Goal: Transaction & Acquisition: Purchase product/service

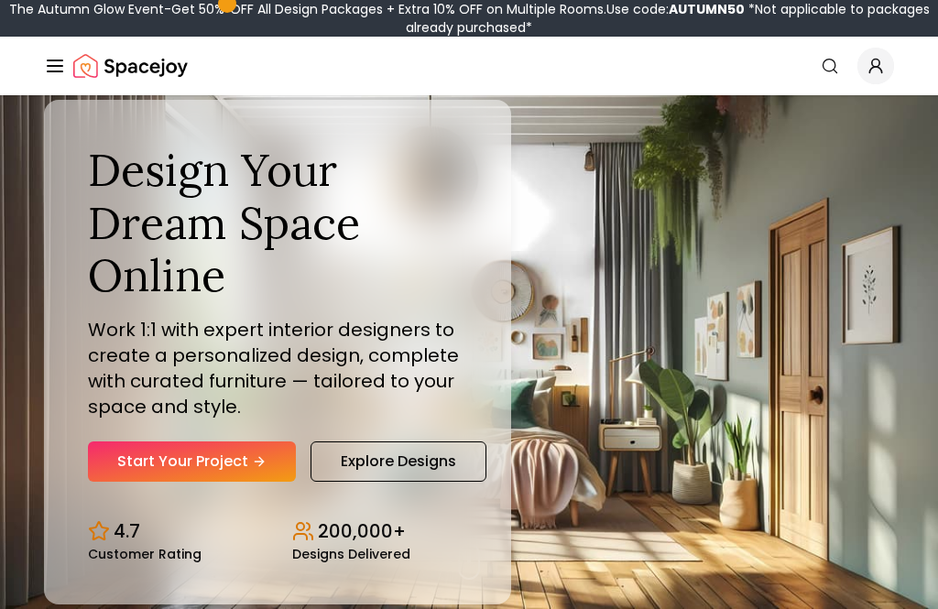
click at [182, 482] on link "Start Your Project" at bounding box center [192, 461] width 208 height 40
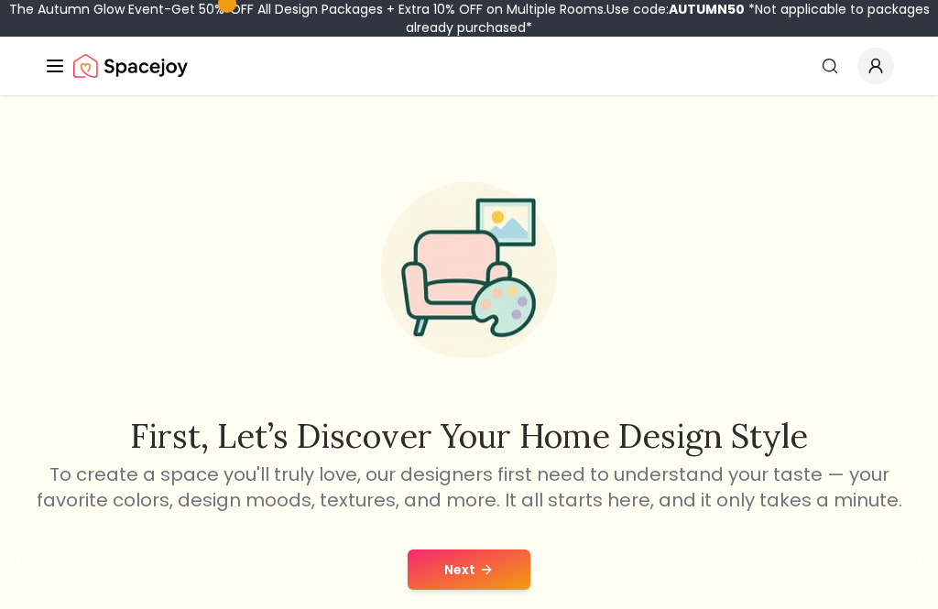
click at [475, 571] on button "Next" at bounding box center [468, 569] width 123 height 40
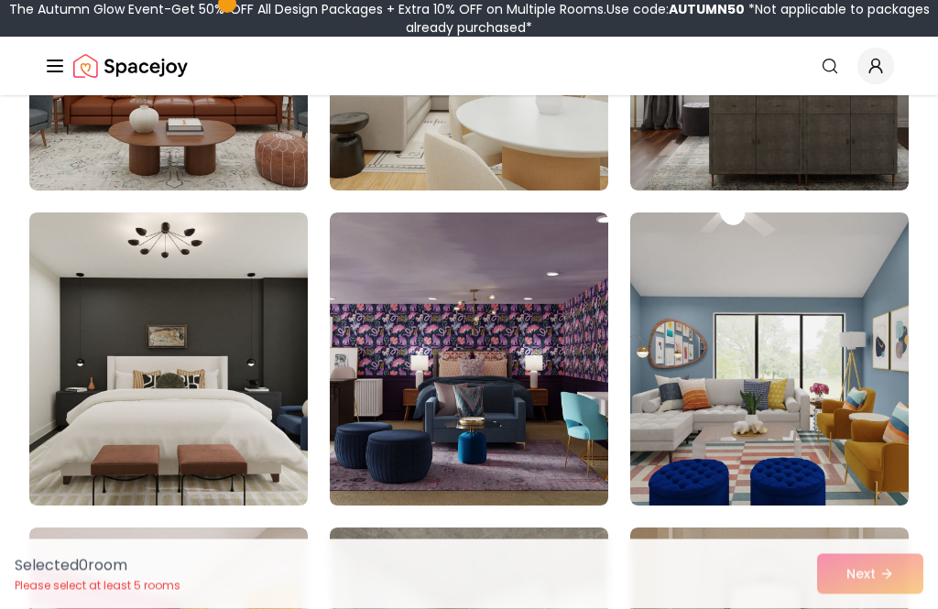
scroll to position [690, 0]
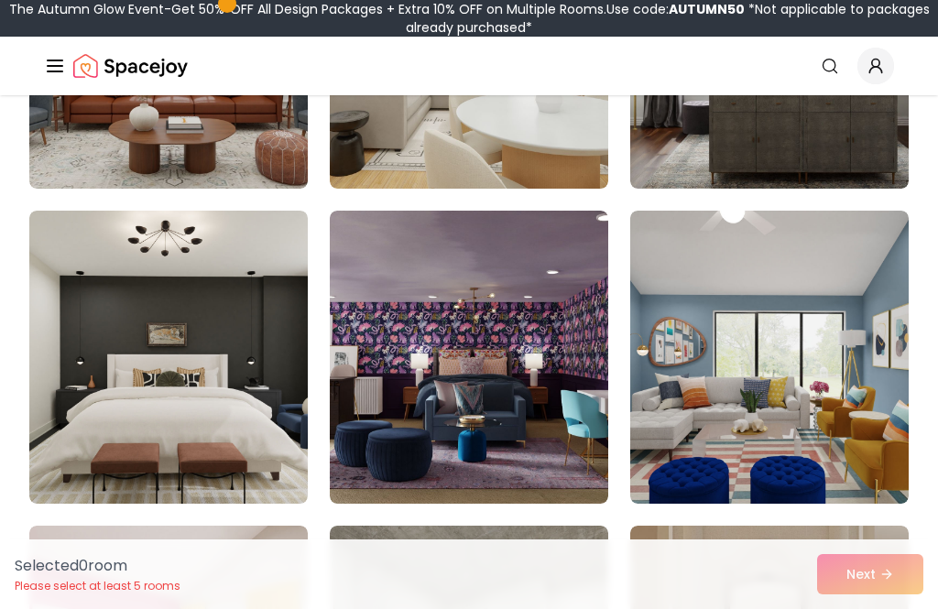
click at [780, 327] on img at bounding box center [769, 357] width 278 height 293
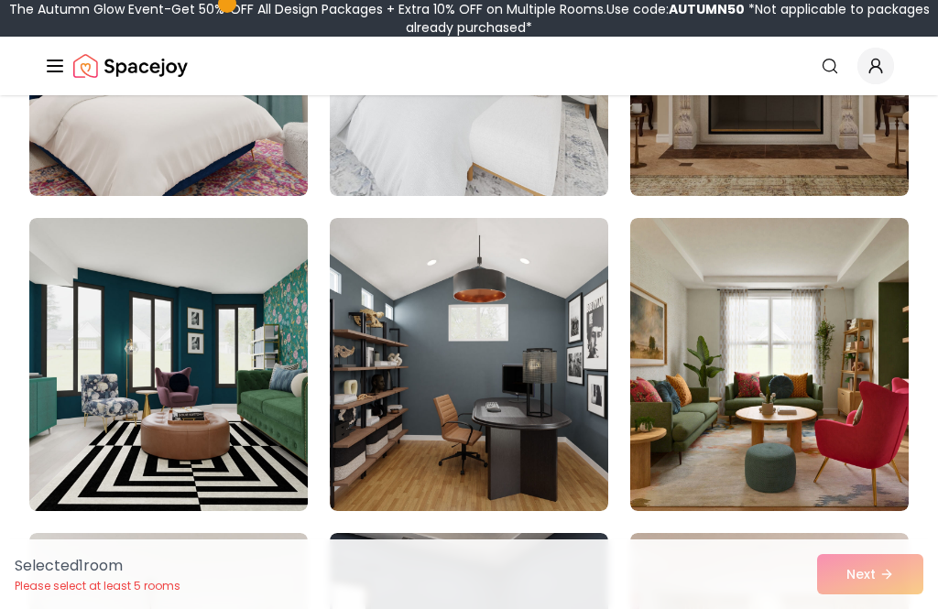
scroll to position [1331, 0]
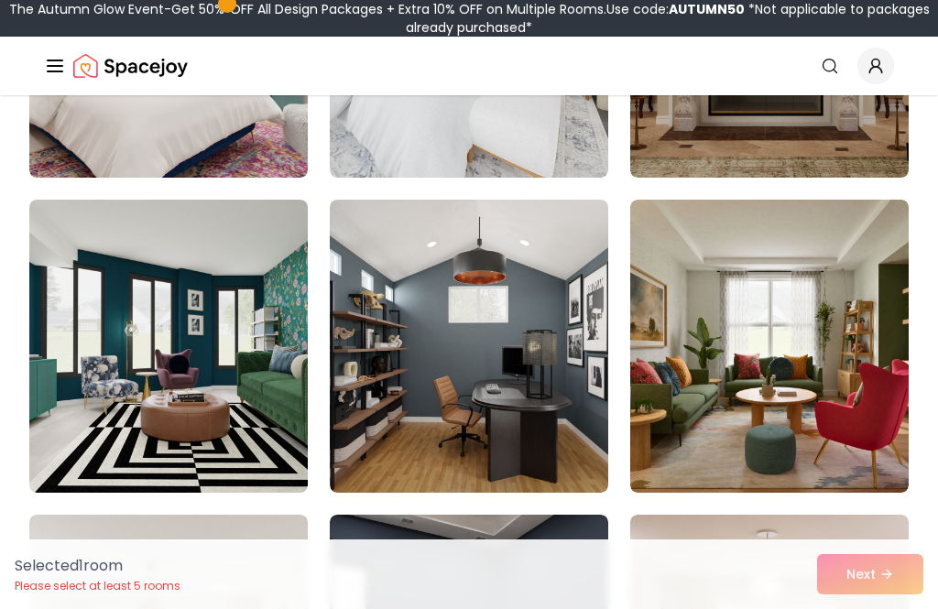
click at [486, 395] on img at bounding box center [469, 346] width 278 height 293
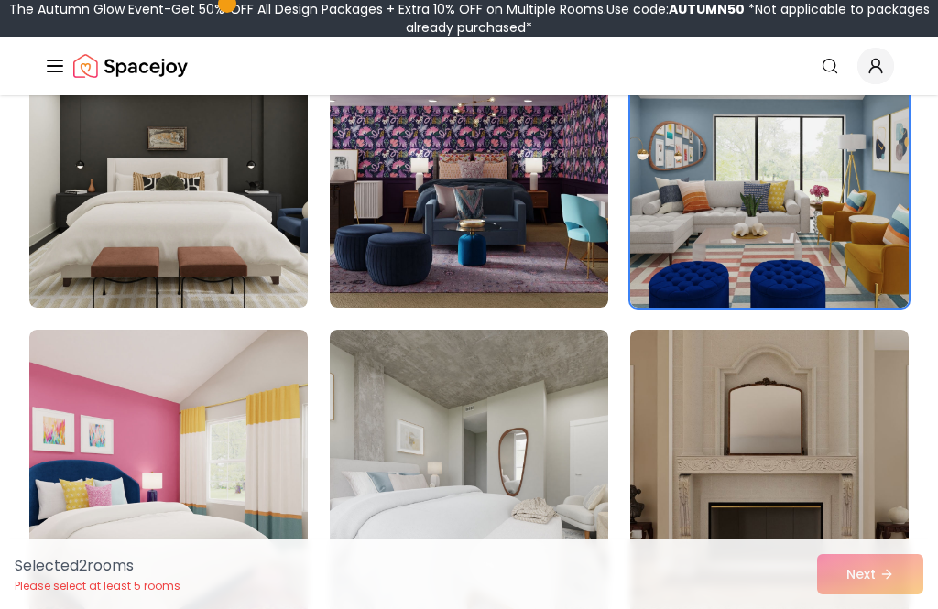
scroll to position [883, 0]
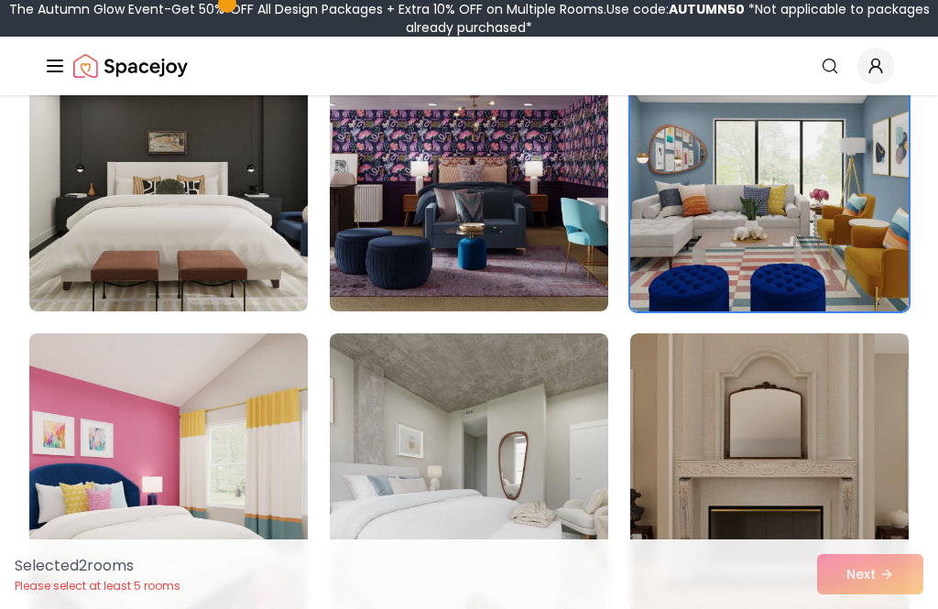
click at [760, 255] on img at bounding box center [769, 164] width 278 height 293
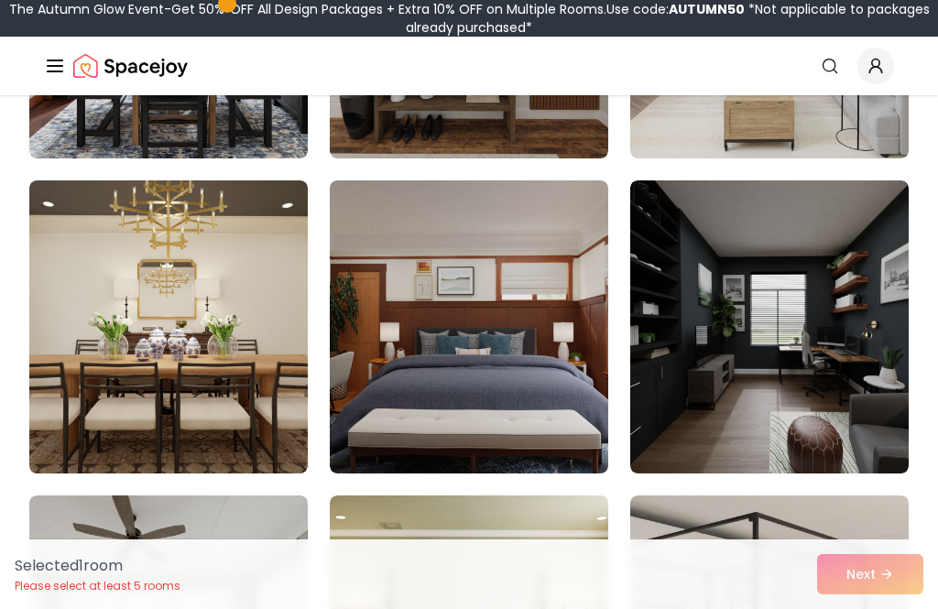
scroll to position [2295, 0]
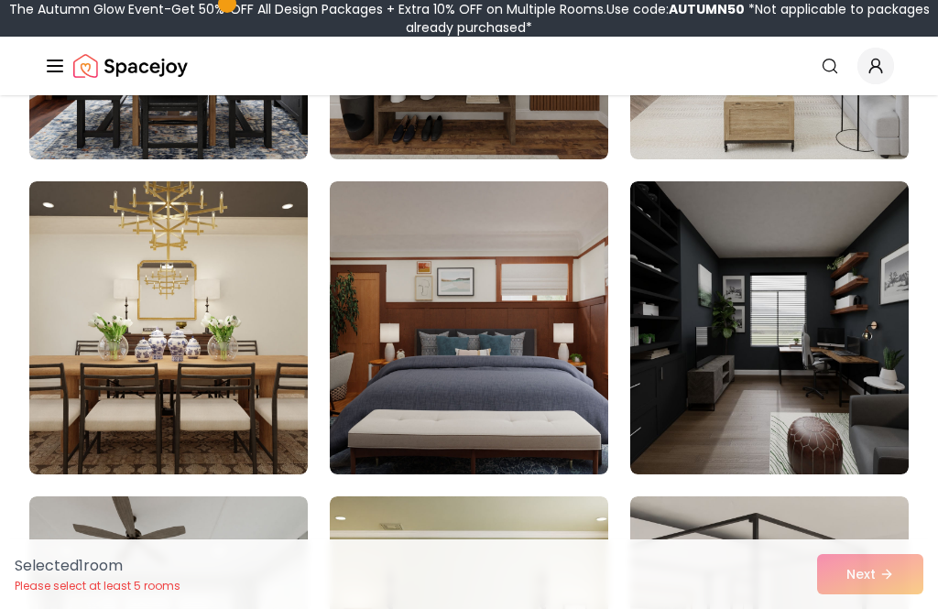
click at [509, 387] on img at bounding box center [469, 327] width 278 height 293
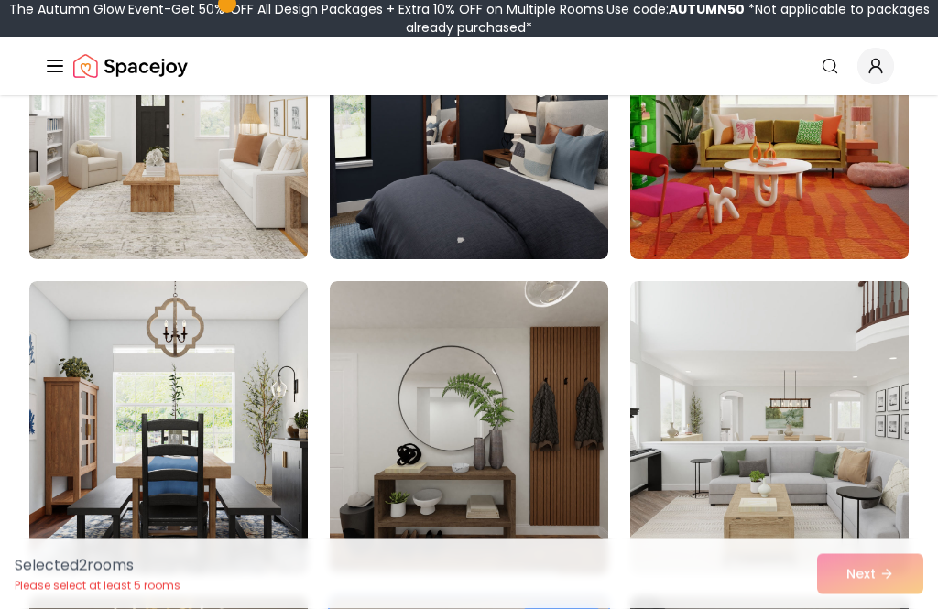
scroll to position [1880, 0]
click at [446, 444] on img at bounding box center [469, 427] width 278 height 293
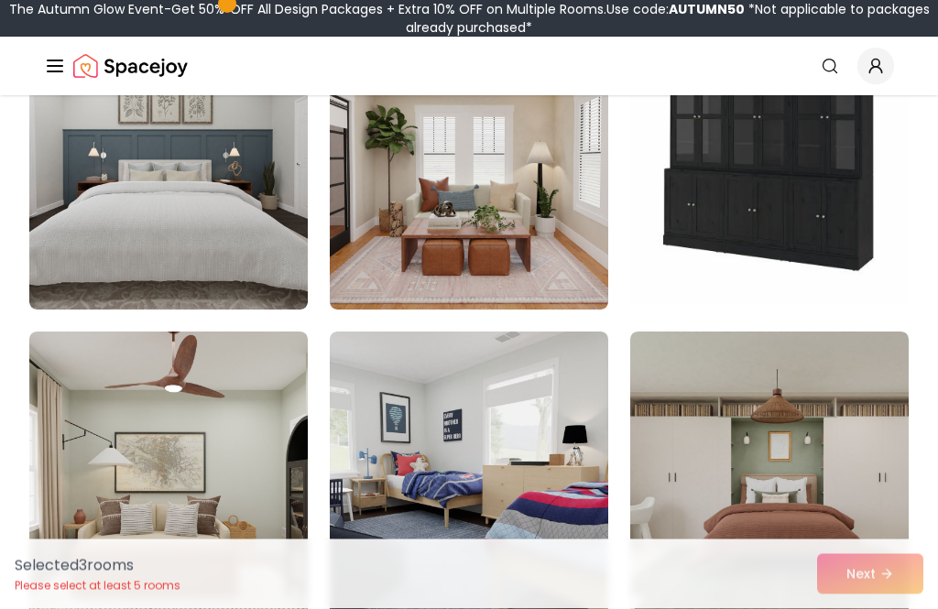
scroll to position [4339, 0]
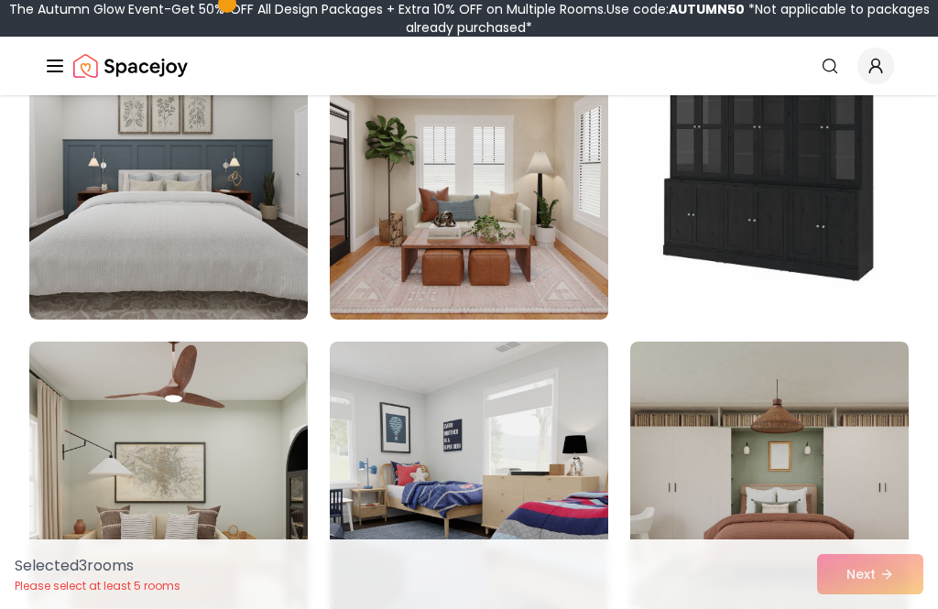
click at [791, 227] on img at bounding box center [769, 173] width 278 height 293
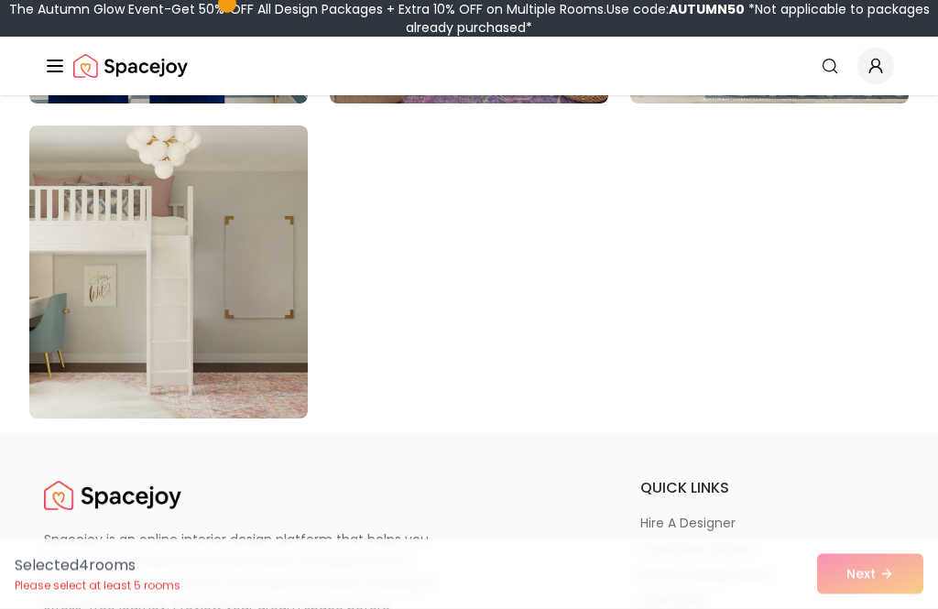
scroll to position [10540, 0]
click at [218, 366] on img at bounding box center [168, 271] width 278 height 293
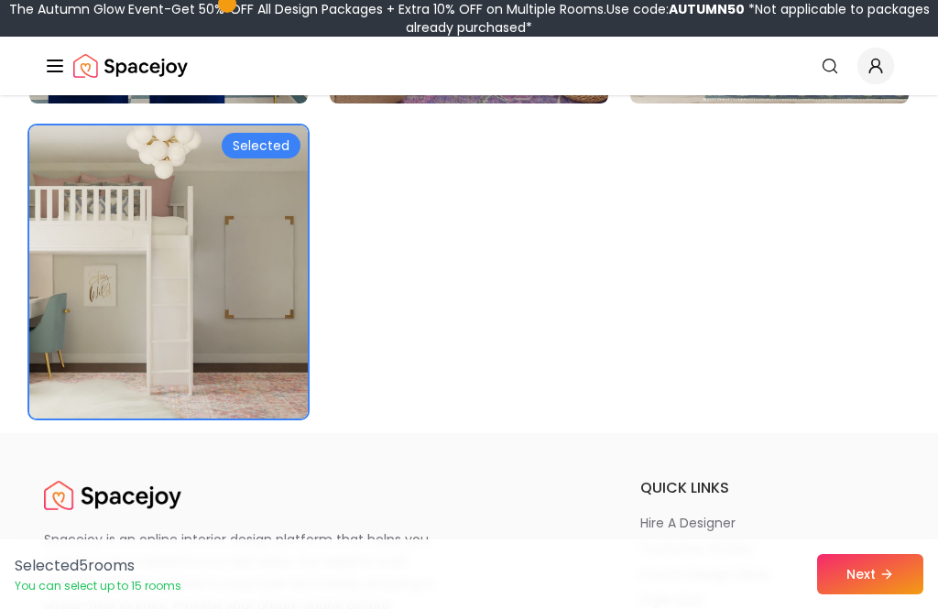
click at [878, 594] on button "Next" at bounding box center [870, 574] width 106 height 40
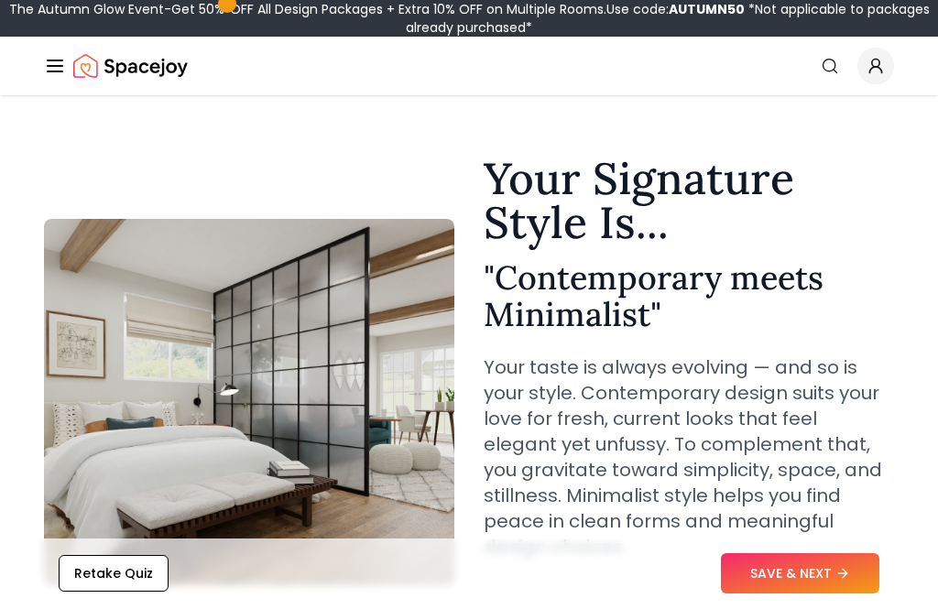
scroll to position [19, 0]
click at [806, 594] on button "SAVE & NEXT" at bounding box center [800, 574] width 158 height 40
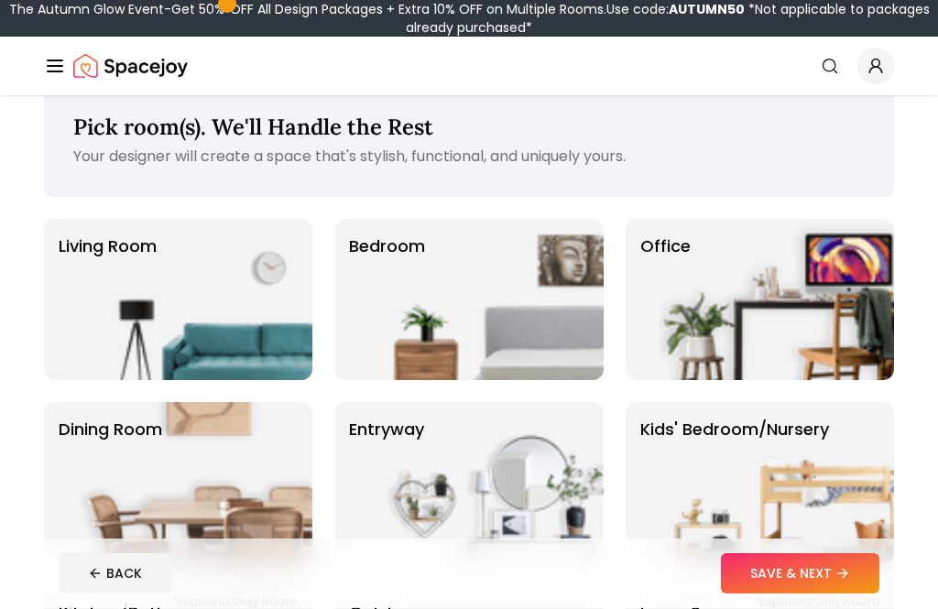
scroll to position [34, 0]
click at [513, 306] on img at bounding box center [486, 299] width 234 height 161
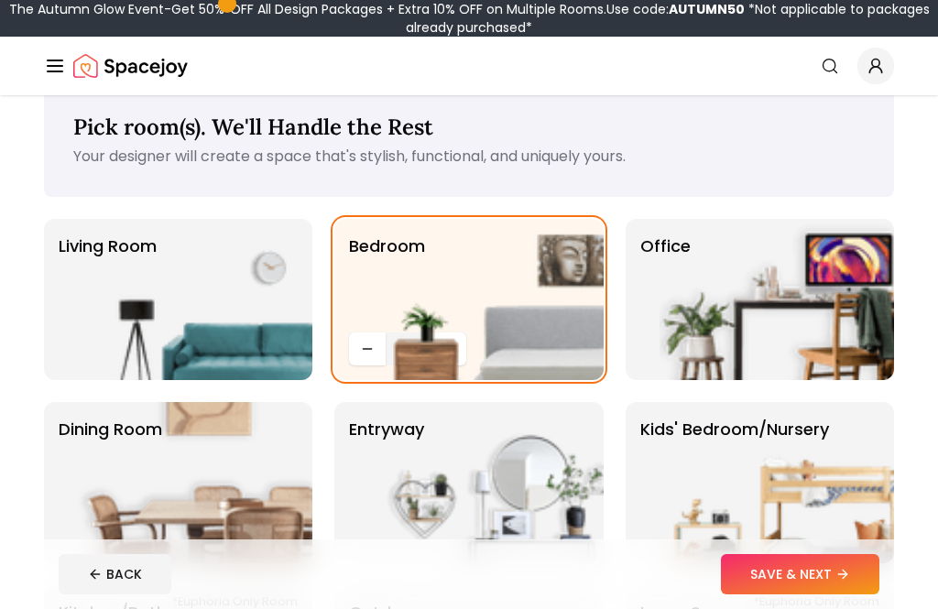
click at [379, 355] on img at bounding box center [486, 299] width 234 height 161
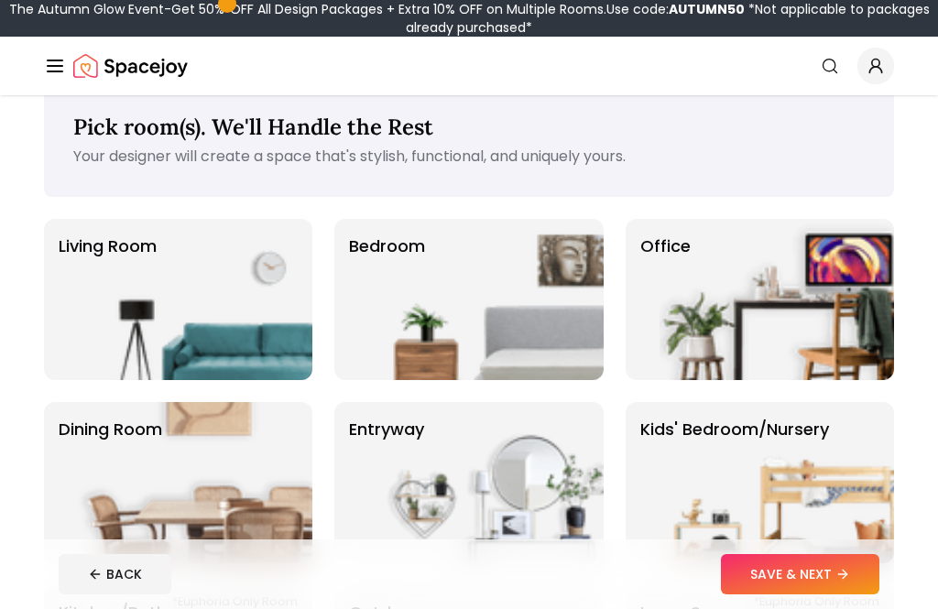
click at [249, 303] on img at bounding box center [195, 299] width 234 height 161
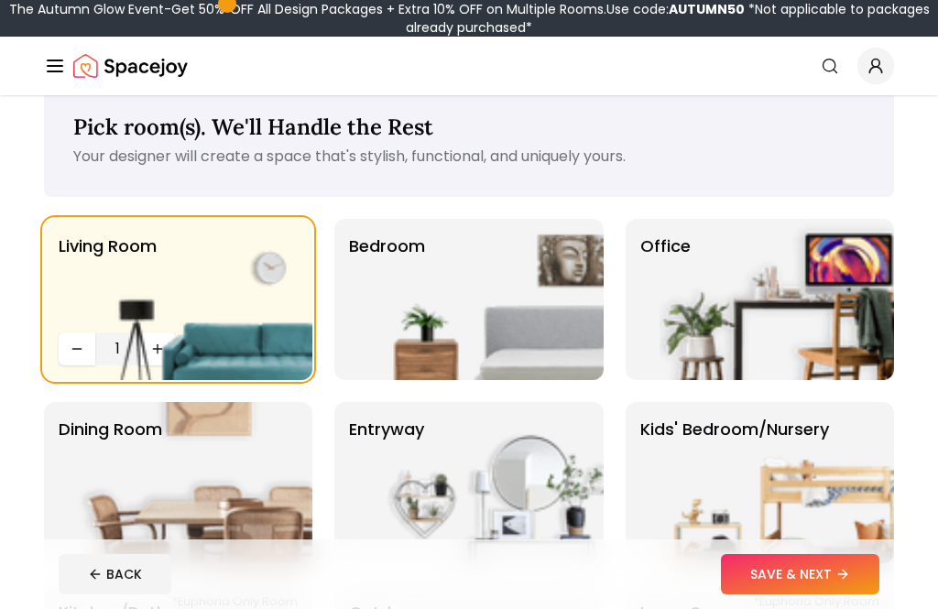
click at [788, 288] on img at bounding box center [776, 299] width 234 height 161
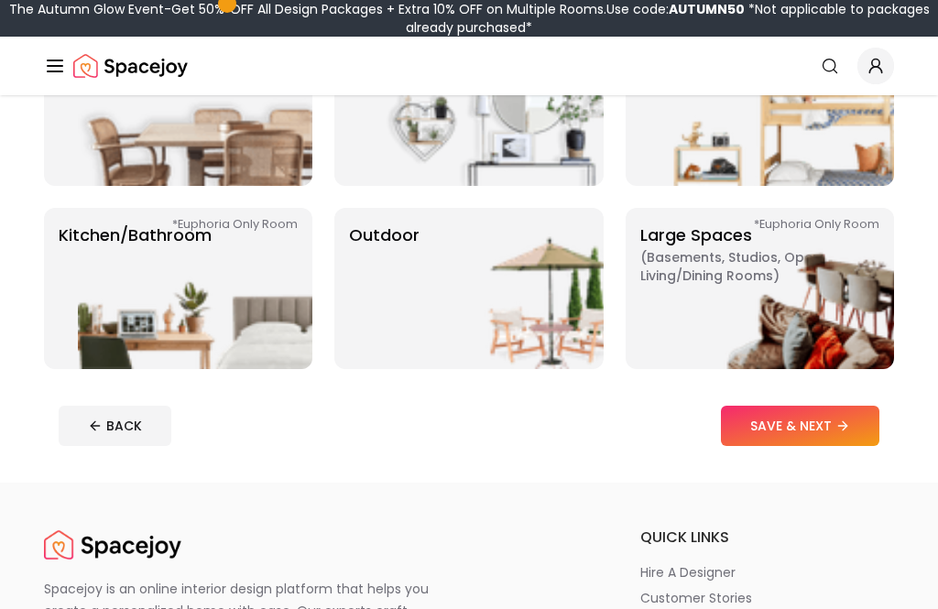
scroll to position [411, 0]
click at [265, 342] on img at bounding box center [195, 288] width 234 height 161
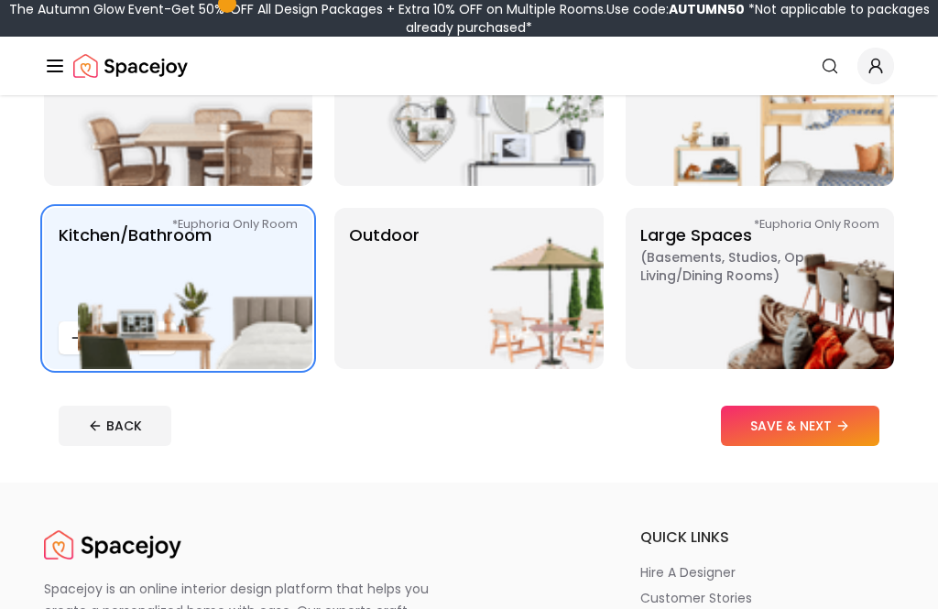
click at [843, 420] on icon at bounding box center [842, 425] width 15 height 15
